Goal: Navigation & Orientation: Find specific page/section

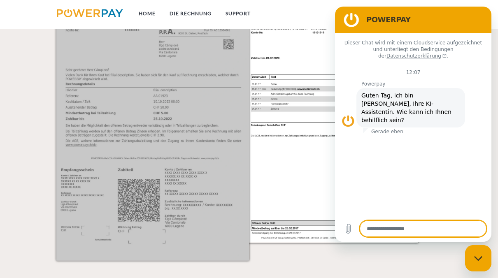
scroll to position [814, 0]
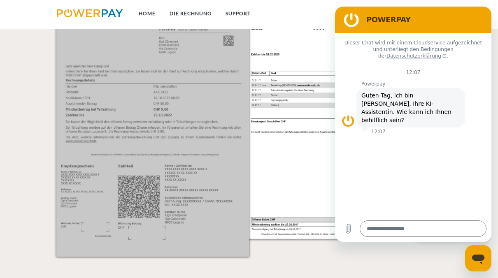
type textarea "*"
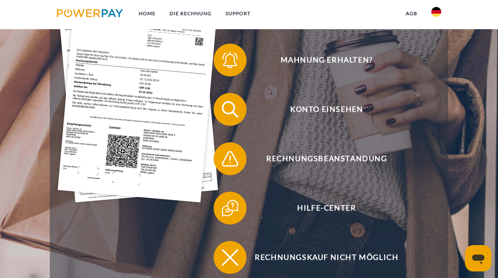
scroll to position [169, 0]
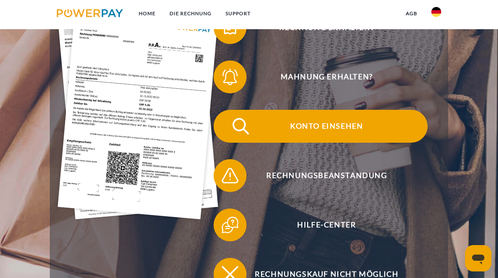
click at [351, 128] on span "Konto einsehen" at bounding box center [327, 126] width 202 height 33
click at [330, 125] on span "Konto einsehen" at bounding box center [327, 126] width 202 height 33
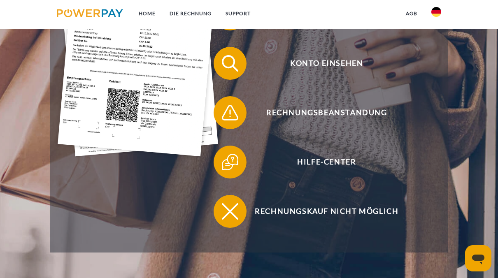
scroll to position [227, 0]
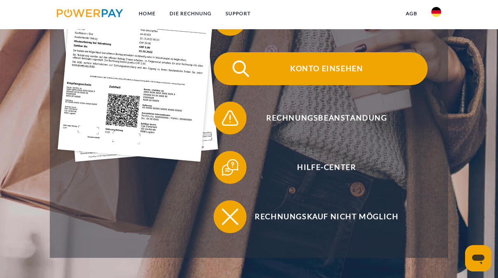
click at [368, 72] on span "Konto einsehen" at bounding box center [327, 68] width 202 height 33
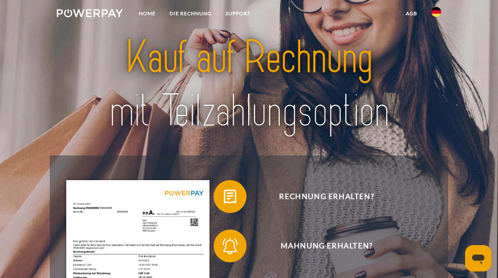
click at [256, 125] on img at bounding box center [249, 84] width 347 height 113
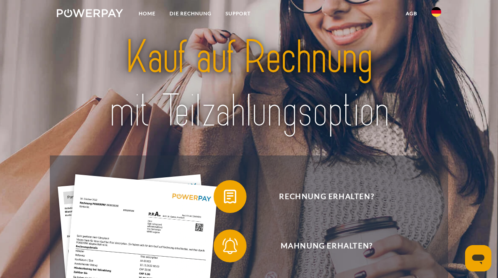
click at [439, 122] on div at bounding box center [249, 85] width 399 height 142
click at [497, 35] on header "Home DIE RECHNUNG SUPPORT" at bounding box center [249, 270] width 498 height 540
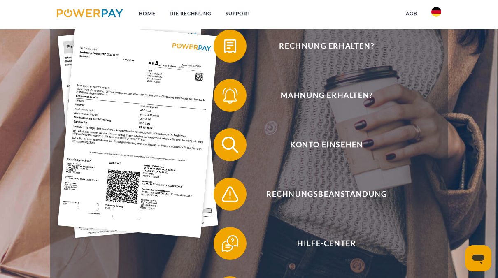
scroll to position [152, 0]
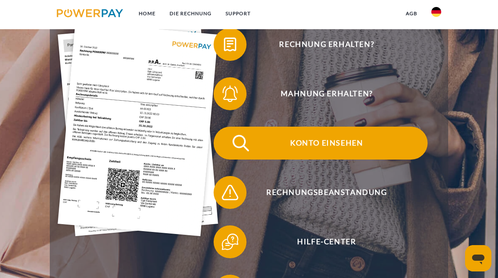
click at [324, 147] on span "Konto einsehen" at bounding box center [327, 143] width 202 height 33
